Goal: Transaction & Acquisition: Purchase product/service

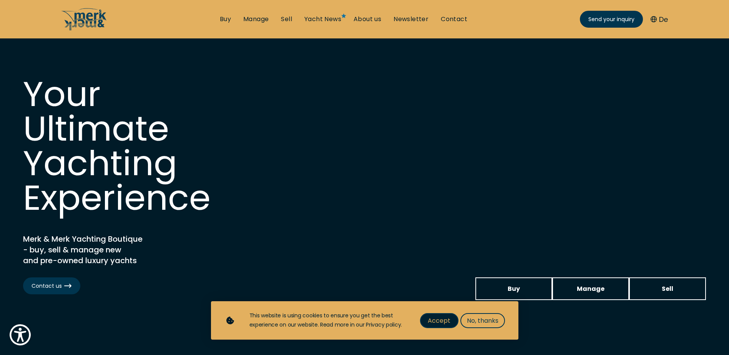
click at [445, 319] on span "Accept" at bounding box center [439, 321] width 23 height 10
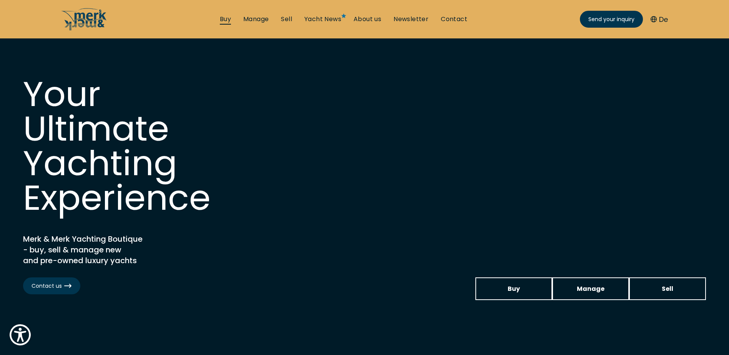
click at [228, 21] on link "Buy" at bounding box center [225, 19] width 11 height 8
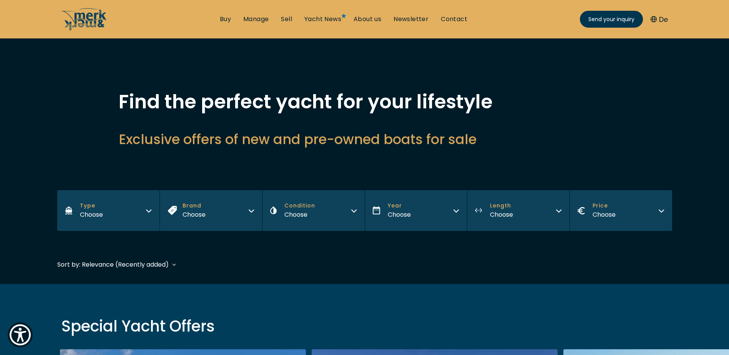
click at [149, 209] on icon "button" at bounding box center [149, 210] width 6 height 6
click at [251, 210] on icon "button" at bounding box center [251, 210] width 6 height 6
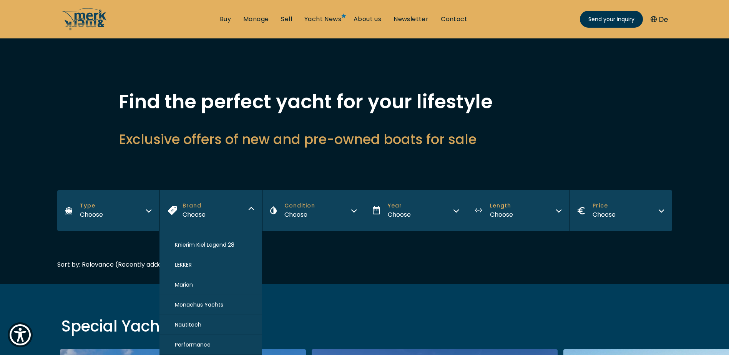
scroll to position [538, 0]
click at [183, 281] on span "Marian" at bounding box center [184, 283] width 18 height 8
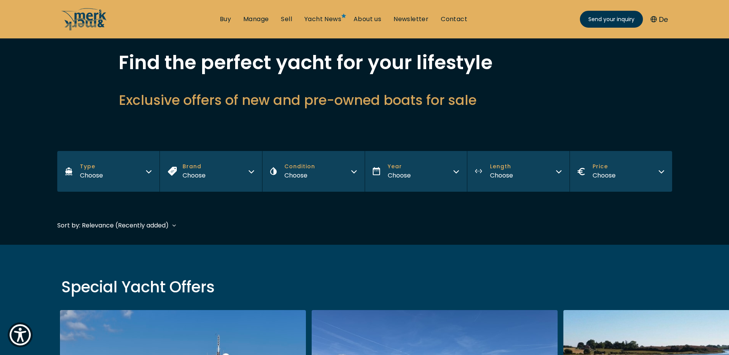
scroll to position [189, 0]
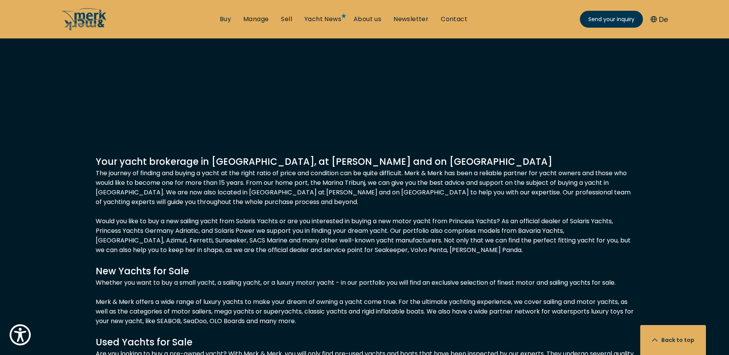
scroll to position [499, 0]
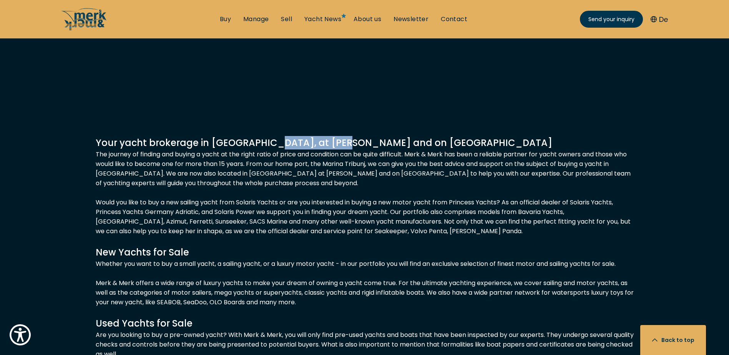
drag, startPoint x: 336, startPoint y: 143, endPoint x: 261, endPoint y: 148, distance: 75.5
click at [261, 148] on h4 "Your yacht brokerage in [GEOGRAPHIC_DATA], at [PERSON_NAME] and on [GEOGRAPHIC_…" at bounding box center [365, 142] width 538 height 13
drag, startPoint x: 261, startPoint y: 147, endPoint x: 277, endPoint y: 142, distance: 17.0
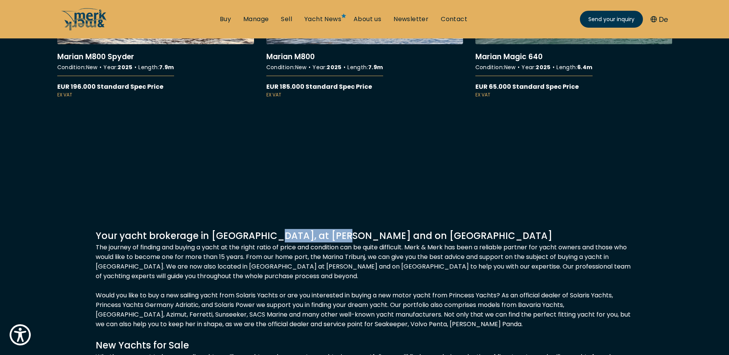
scroll to position [337, 0]
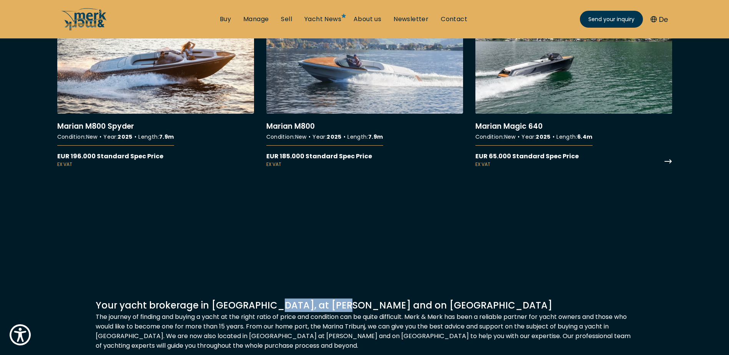
click at [546, 84] on link "More details about [PERSON_NAME] Magic 640" at bounding box center [573, 82] width 197 height 171
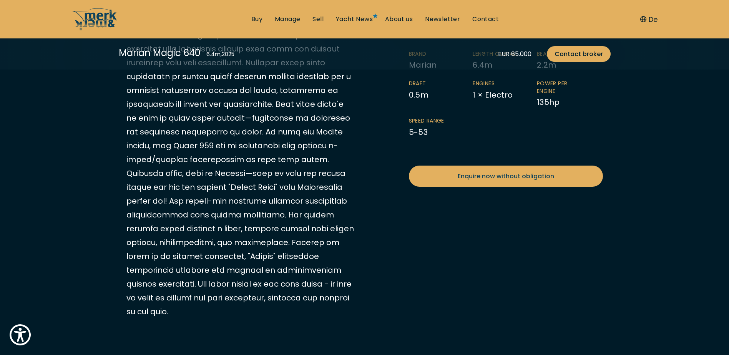
scroll to position [307, 0]
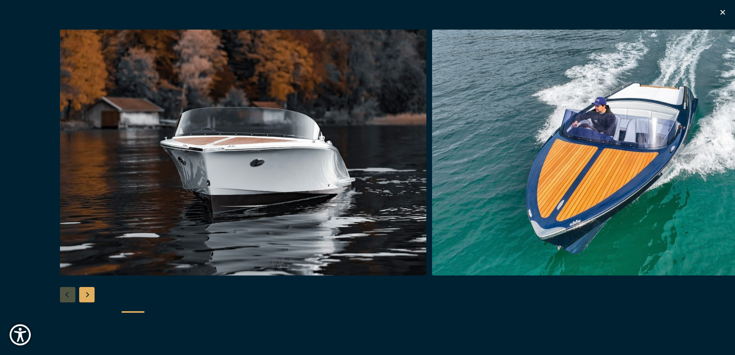
click at [88, 298] on div "Next slide" at bounding box center [86, 294] width 15 height 15
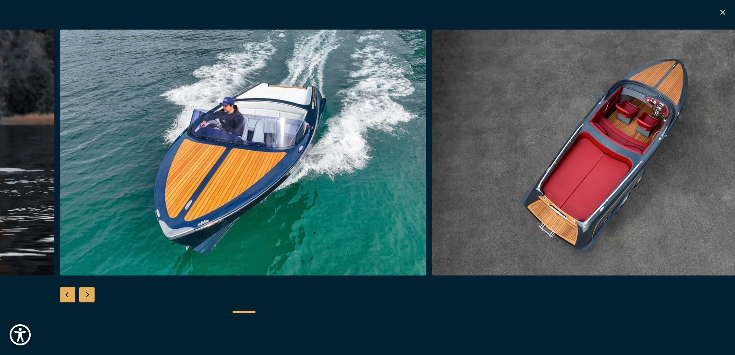
click at [87, 298] on div "Next slide" at bounding box center [86, 294] width 15 height 15
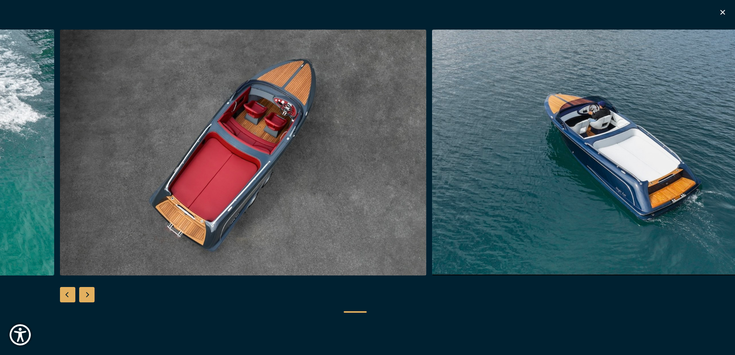
click at [87, 297] on div "Next slide" at bounding box center [86, 294] width 15 height 15
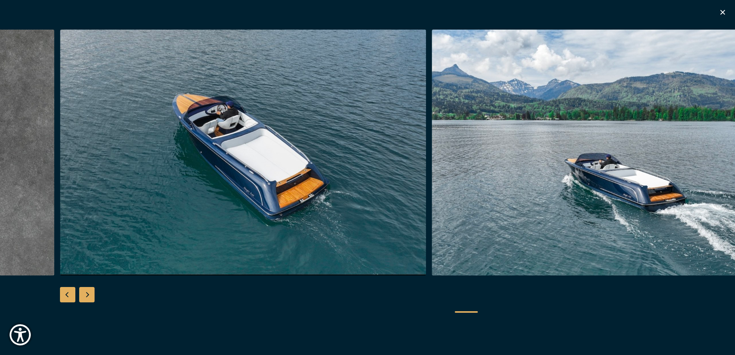
click at [87, 297] on div "Next slide" at bounding box center [86, 294] width 15 height 15
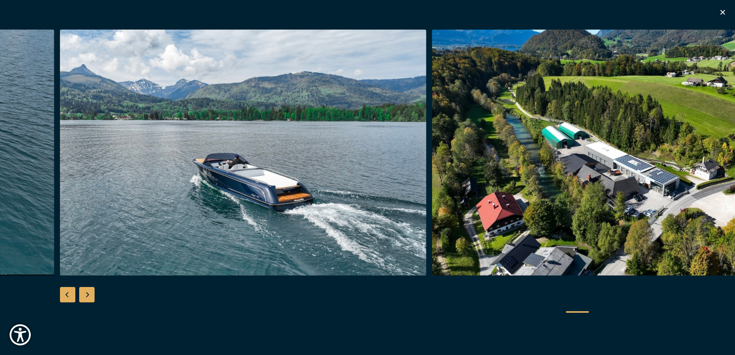
click at [87, 297] on div "Next slide" at bounding box center [86, 294] width 15 height 15
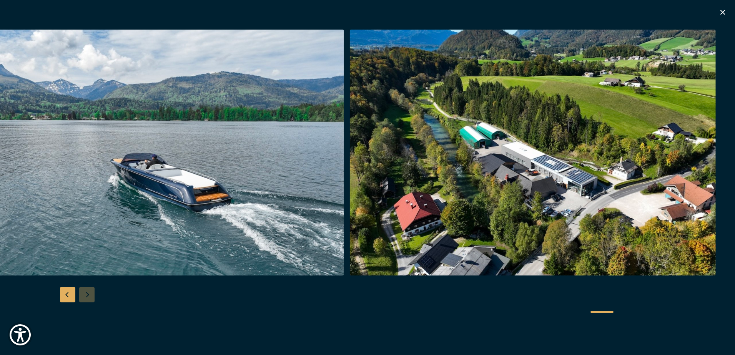
click at [87, 297] on div at bounding box center [367, 178] width 735 height 296
click at [724, 9] on icon "button" at bounding box center [722, 12] width 9 height 9
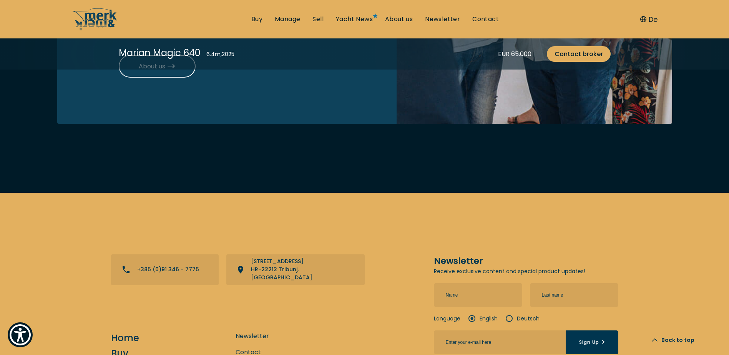
scroll to position [2613, 0]
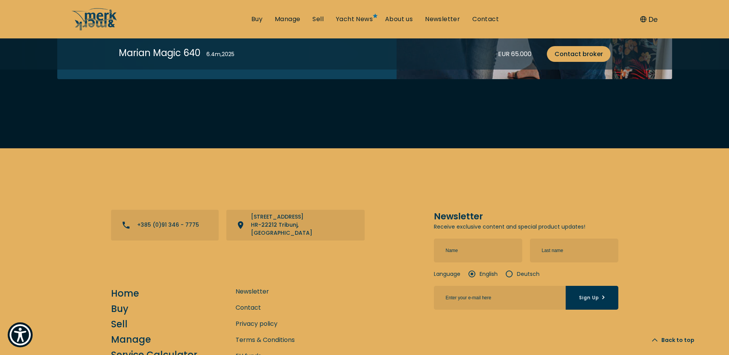
click at [174, 25] on icon at bounding box center [171, 22] width 8 height 8
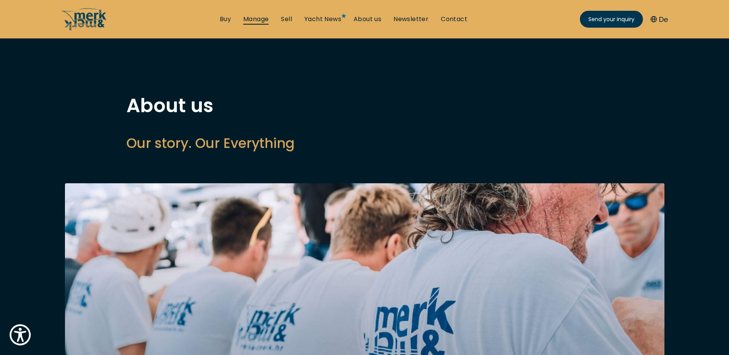
click at [259, 18] on link "Manage" at bounding box center [255, 19] width 25 height 8
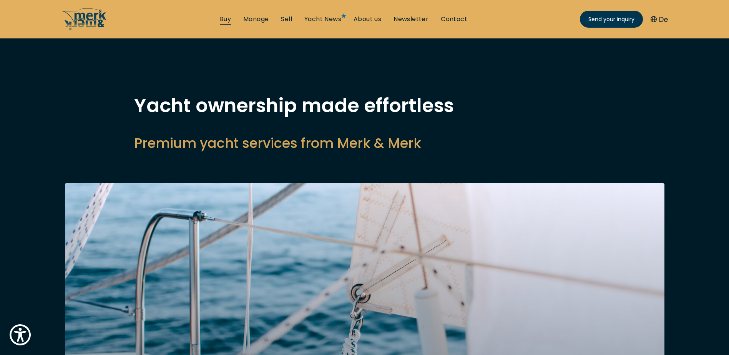
click at [226, 17] on link "Buy" at bounding box center [225, 19] width 11 height 8
